Goal: Use online tool/utility: Utilize a website feature to perform a specific function

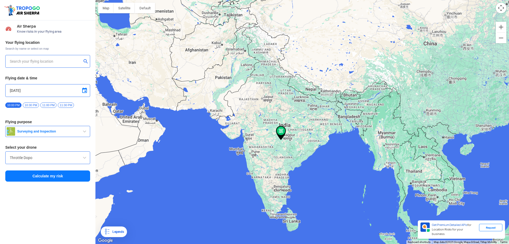
type input "144, Khattalwada, Wadgaon, Maharashtra 272176, India"
click at [45, 126] on button "Surveying and Inspection" at bounding box center [47, 131] width 85 height 11
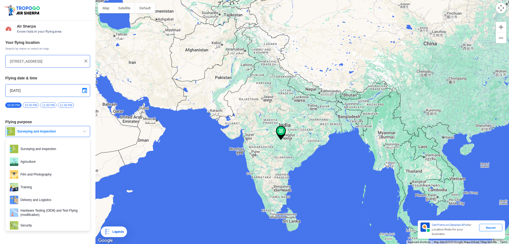
click at [45, 126] on button "Surveying and Inspection" at bounding box center [47, 131] width 85 height 11
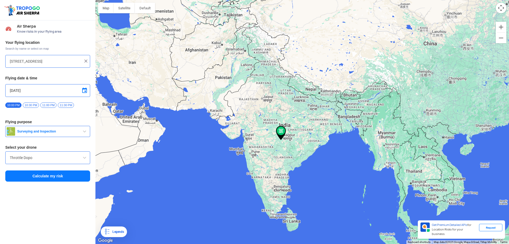
click at [43, 157] on input "Throttle Dopo" at bounding box center [48, 157] width 76 height 6
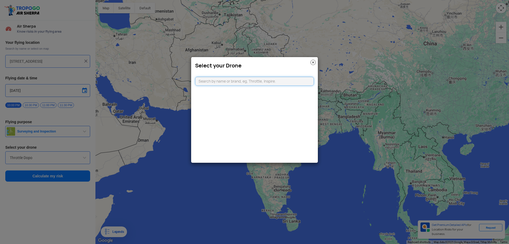
click at [252, 81] on input "text" at bounding box center [254, 81] width 119 height 9
type input "dji a"
click at [244, 95] on li "DJI Air2S" at bounding box center [254, 93] width 119 height 12
type input "DJI Air2S"
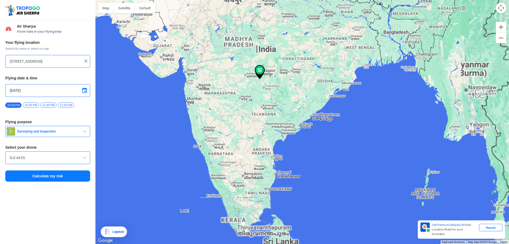
drag, startPoint x: 248, startPoint y: 180, endPoint x: 248, endPoint y: 122, distance: 57.3
click at [248, 122] on div at bounding box center [302, 122] width 414 height 244
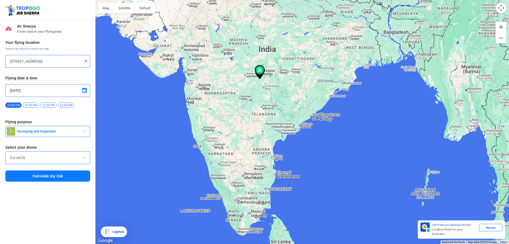
drag, startPoint x: 260, startPoint y: 68, endPoint x: 261, endPoint y: 54, distance: 14.7
click at [261, 54] on div at bounding box center [302, 122] width 414 height 244
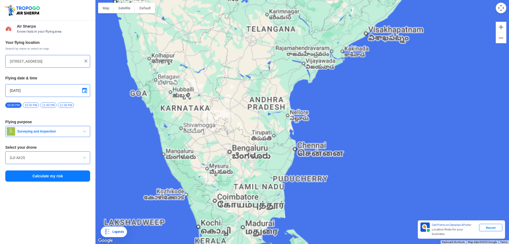
click at [85, 60] on img at bounding box center [85, 60] width 5 height 5
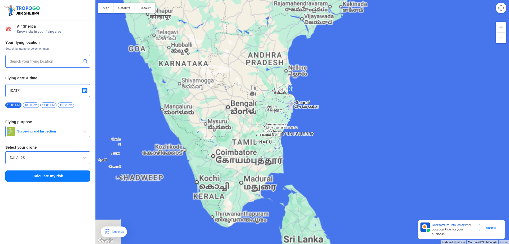
drag, startPoint x: 230, startPoint y: 192, endPoint x: 235, endPoint y: 84, distance: 108.8
click at [235, 84] on div at bounding box center [302, 122] width 414 height 244
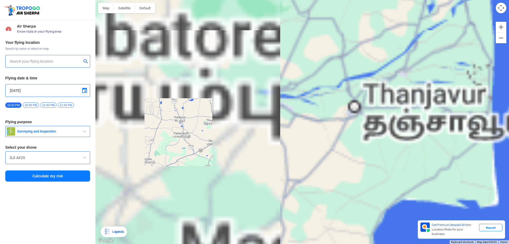
drag, startPoint x: 356, startPoint y: 58, endPoint x: 310, endPoint y: 87, distance: 53.6
click at [310, 87] on div at bounding box center [302, 122] width 414 height 244
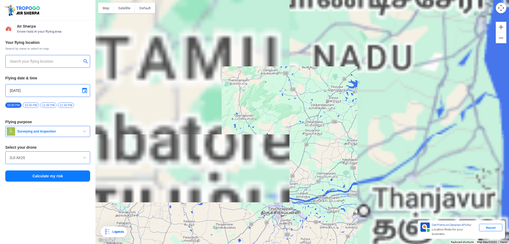
drag, startPoint x: 328, startPoint y: 48, endPoint x: 336, endPoint y: 155, distance: 106.7
click at [337, 154] on div at bounding box center [302, 122] width 414 height 244
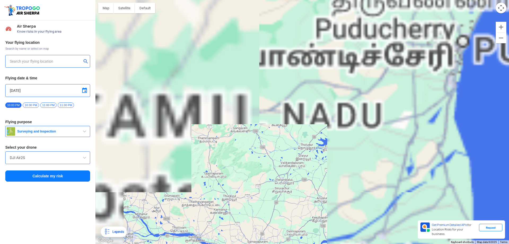
drag, startPoint x: 303, startPoint y: 61, endPoint x: 275, endPoint y: 118, distance: 63.2
click at [275, 117] on div at bounding box center [302, 122] width 414 height 244
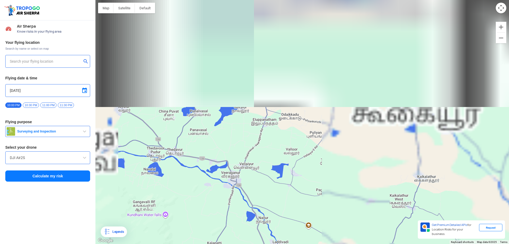
drag, startPoint x: 320, startPoint y: 90, endPoint x: 247, endPoint y: 137, distance: 86.8
click at [247, 137] on div at bounding box center [302, 122] width 414 height 244
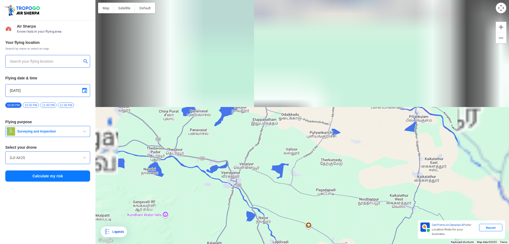
click at [224, 142] on div at bounding box center [302, 122] width 414 height 244
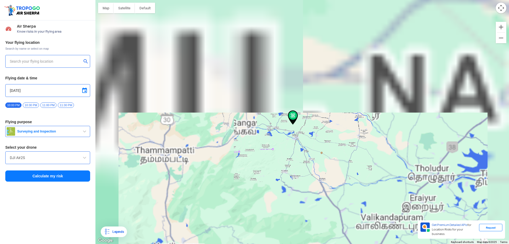
type input "Navalur, Tamil Nadu, India"
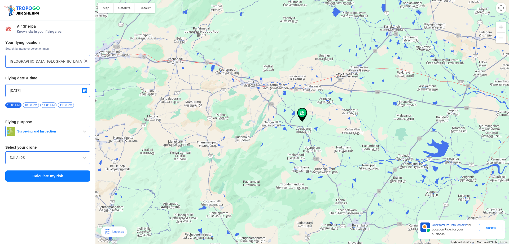
click at [44, 174] on button "Calculate my risk" at bounding box center [47, 175] width 85 height 11
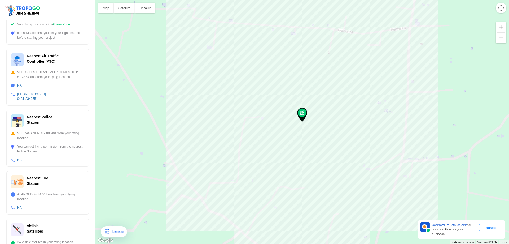
scroll to position [132, 0]
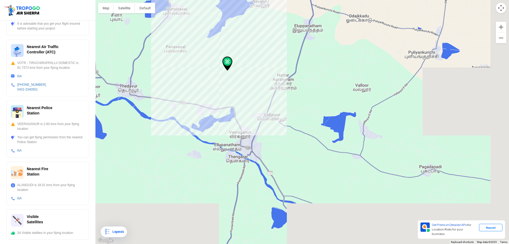
drag, startPoint x: 292, startPoint y: 162, endPoint x: 259, endPoint y: 111, distance: 60.9
click at [259, 111] on div at bounding box center [302, 122] width 414 height 244
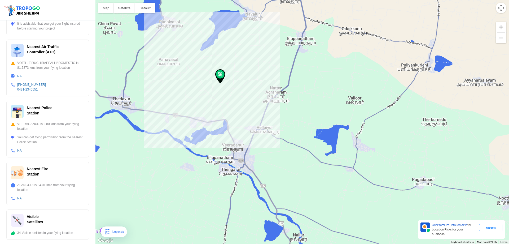
drag, startPoint x: 253, startPoint y: 103, endPoint x: 242, endPoint y: 112, distance: 14.1
click at [245, 119] on div at bounding box center [302, 122] width 414 height 244
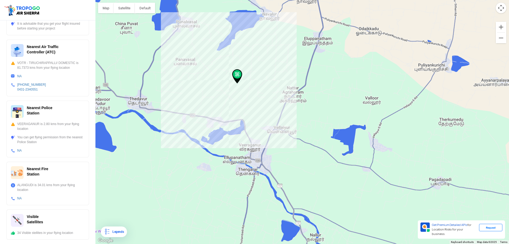
drag, startPoint x: 220, startPoint y: 73, endPoint x: 237, endPoint y: 72, distance: 17.8
click at [237, 72] on img at bounding box center [237, 76] width 10 height 14
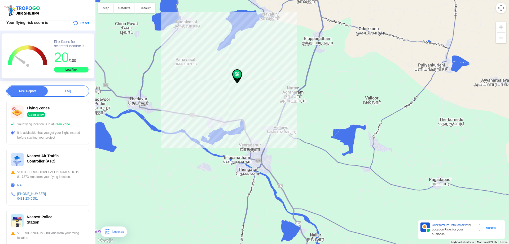
scroll to position [0, 0]
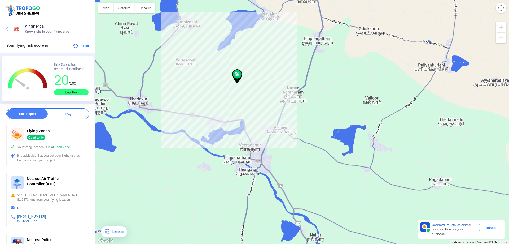
click at [9, 29] on img at bounding box center [7, 28] width 5 height 5
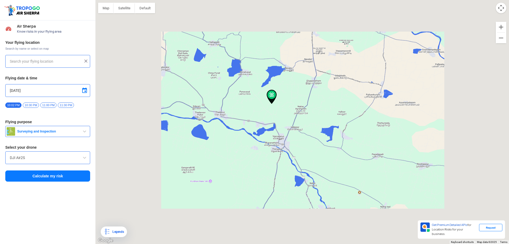
type input "Navalur, Tamil Nadu, India"
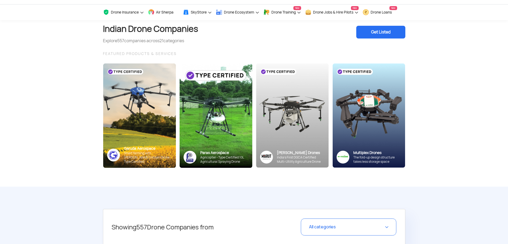
scroll to position [27, 0]
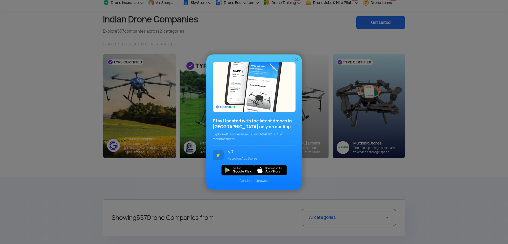
click at [297, 61] on img at bounding box center [296, 59] width 5 height 5
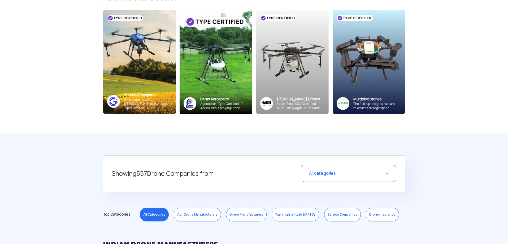
scroll to position [53, 0]
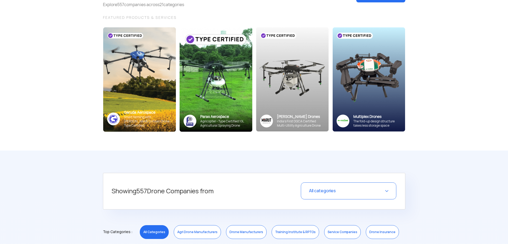
click at [214, 91] on img at bounding box center [215, 79] width 73 height 104
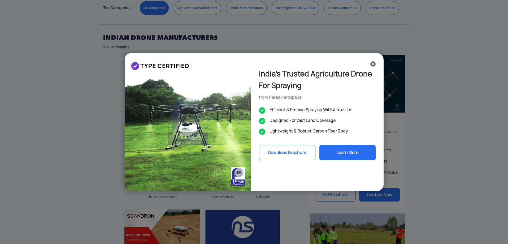
scroll to position [265, 0]
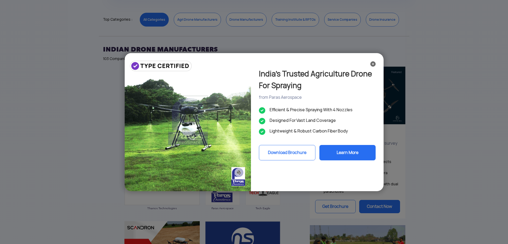
click at [62, 93] on div "India’s Trusted Agriculture Drone For Spraying from Paras Aerospace Efficient &…" at bounding box center [254, 122] width 508 height 244
click at [218, 91] on div "India’s Trusted Agriculture Drone For Spraying from Paras Aerospace Efficient &…" at bounding box center [254, 122] width 508 height 244
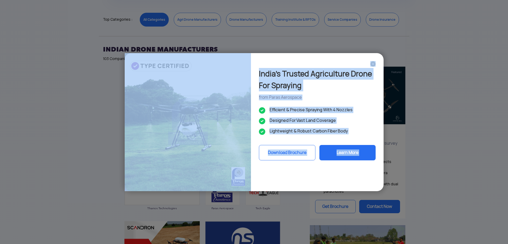
click at [218, 91] on div "India’s Trusted Agriculture Drone For Spraying from Paras Aerospace Efficient &…" at bounding box center [254, 122] width 508 height 244
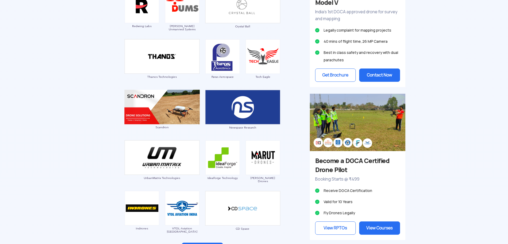
scroll to position [398, 0]
